Goal: Find contact information: Find contact information

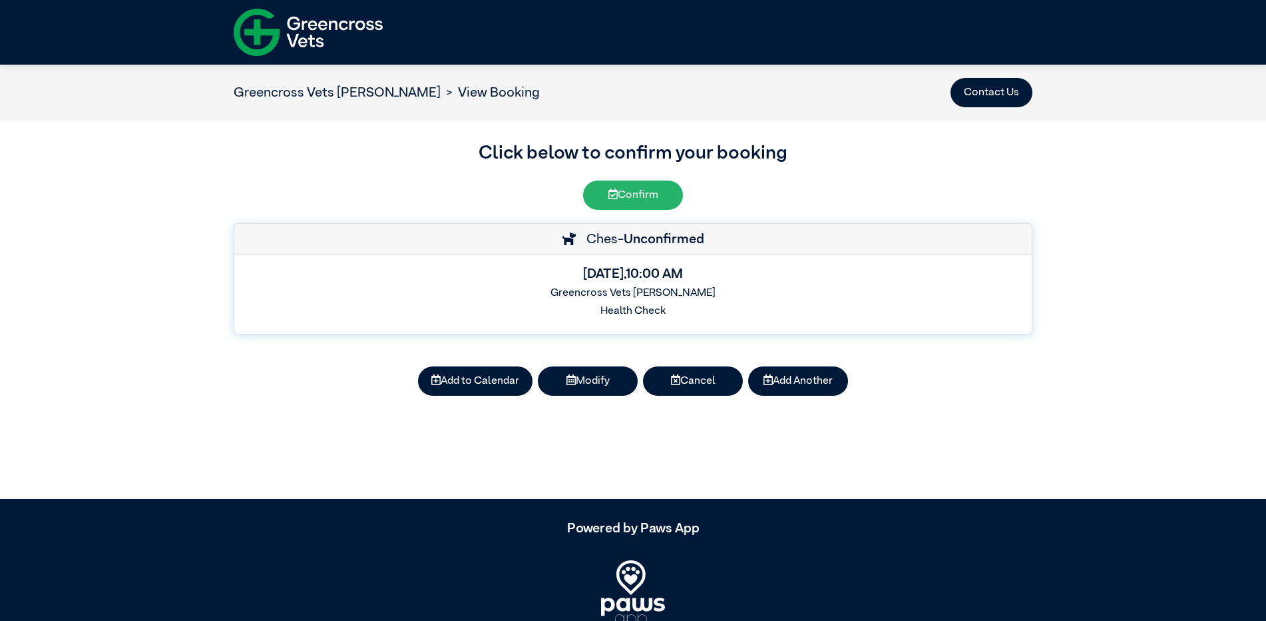
click at [613, 198] on icon at bounding box center [613, 193] width 9 height 11
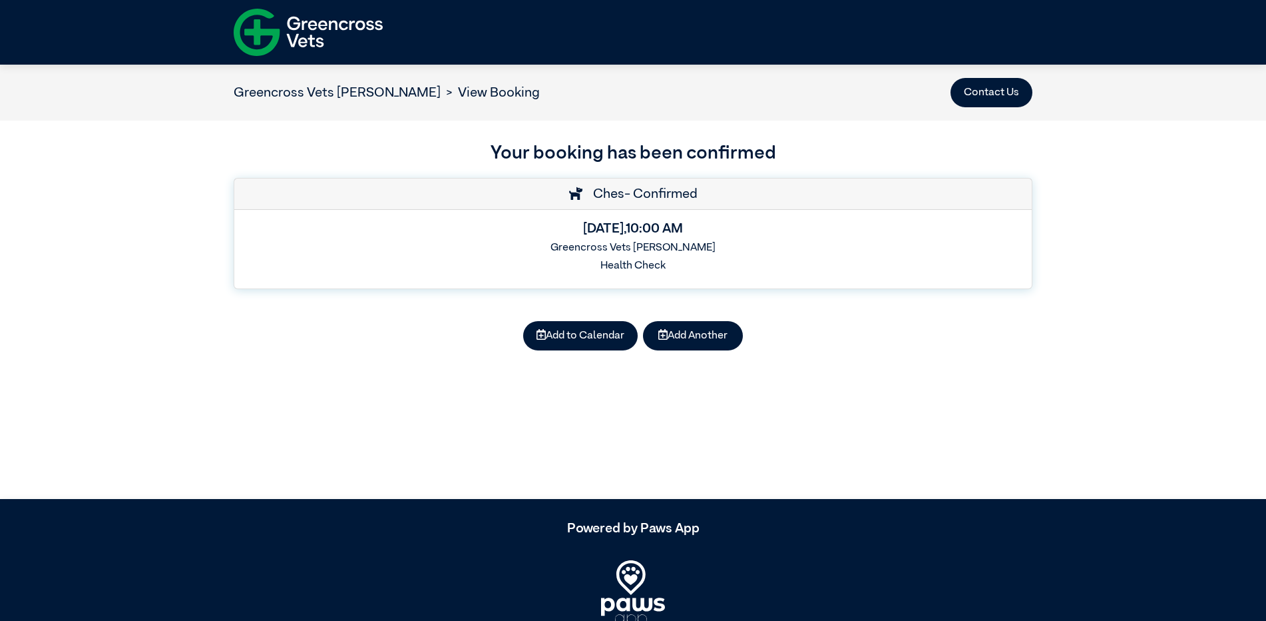
click at [619, 200] on span "Ches" at bounding box center [606, 193] width 38 height 13
click at [613, 246] on h6 "Greencross Vets [PERSON_NAME]" at bounding box center [633, 248] width 776 height 13
click at [999, 97] on button "Contact Us" at bounding box center [992, 92] width 82 height 29
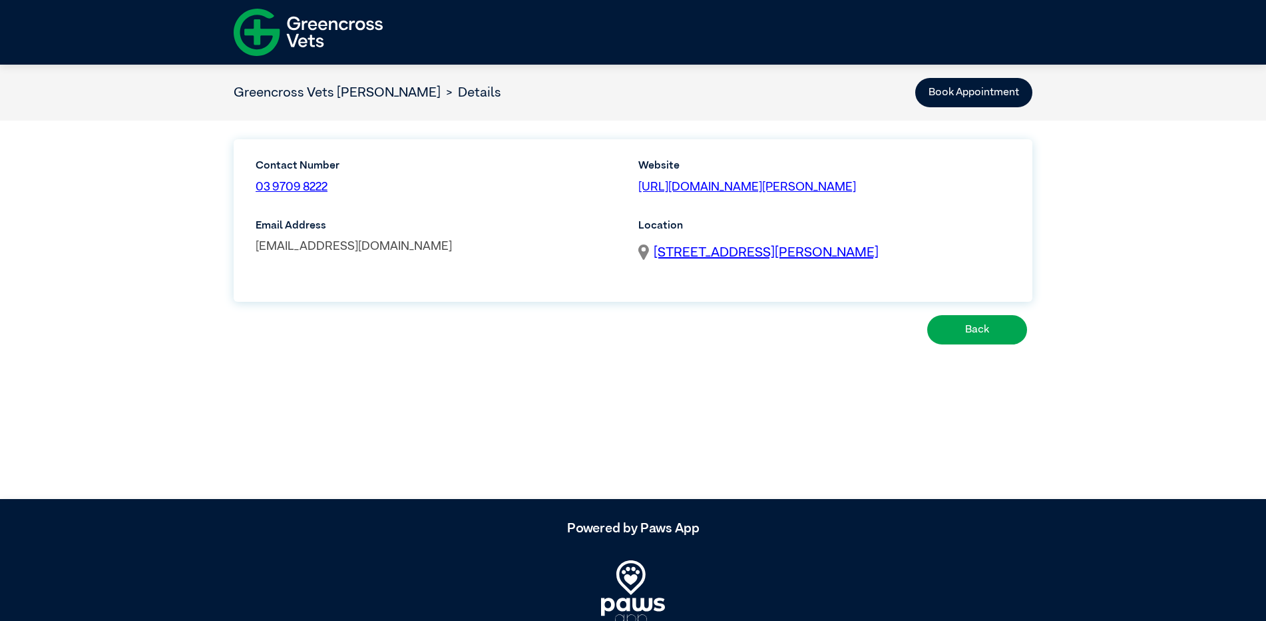
click at [452, 244] on link "[EMAIL_ADDRESS][DOMAIN_NAME]" at bounding box center [354, 246] width 196 height 12
